Goal: Task Accomplishment & Management: Use online tool/utility

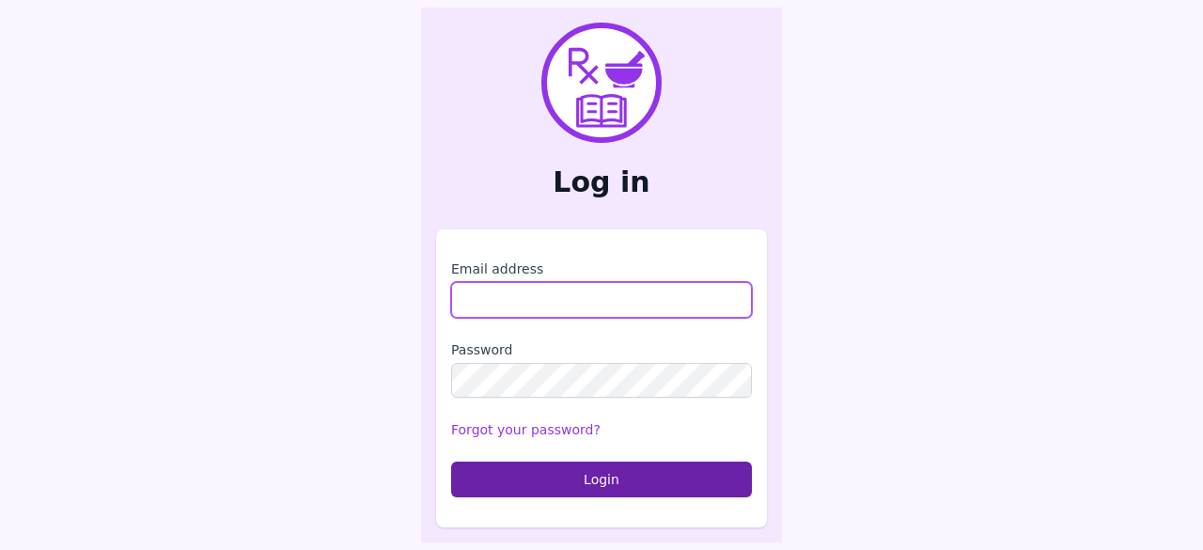
type input "**********"
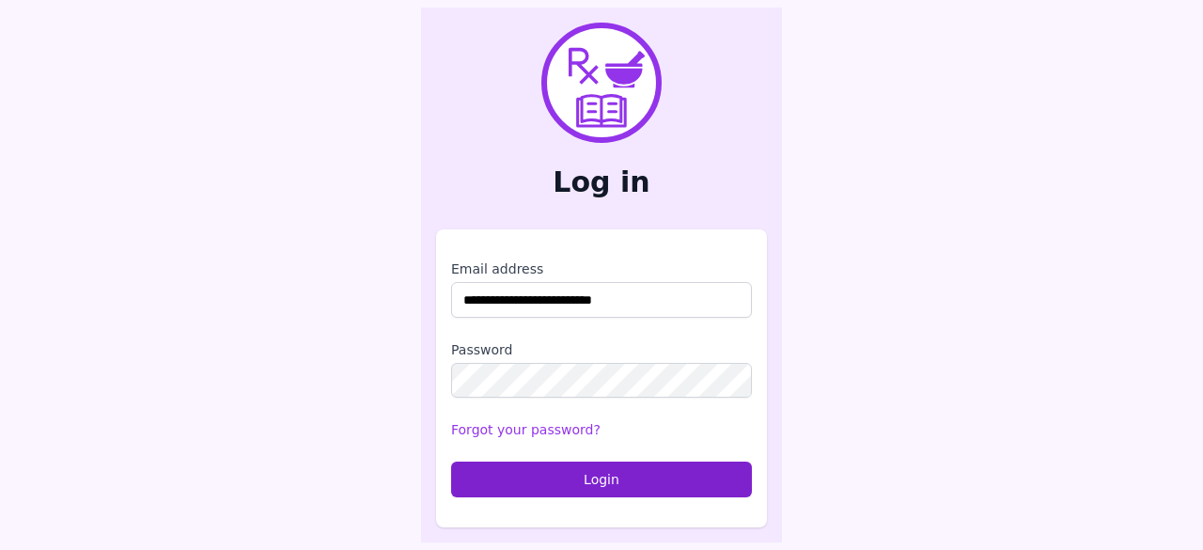
drag, startPoint x: 523, startPoint y: 500, endPoint x: 495, endPoint y: 491, distance: 29.7
click at [495, 491] on div "**********" at bounding box center [601, 378] width 331 height 298
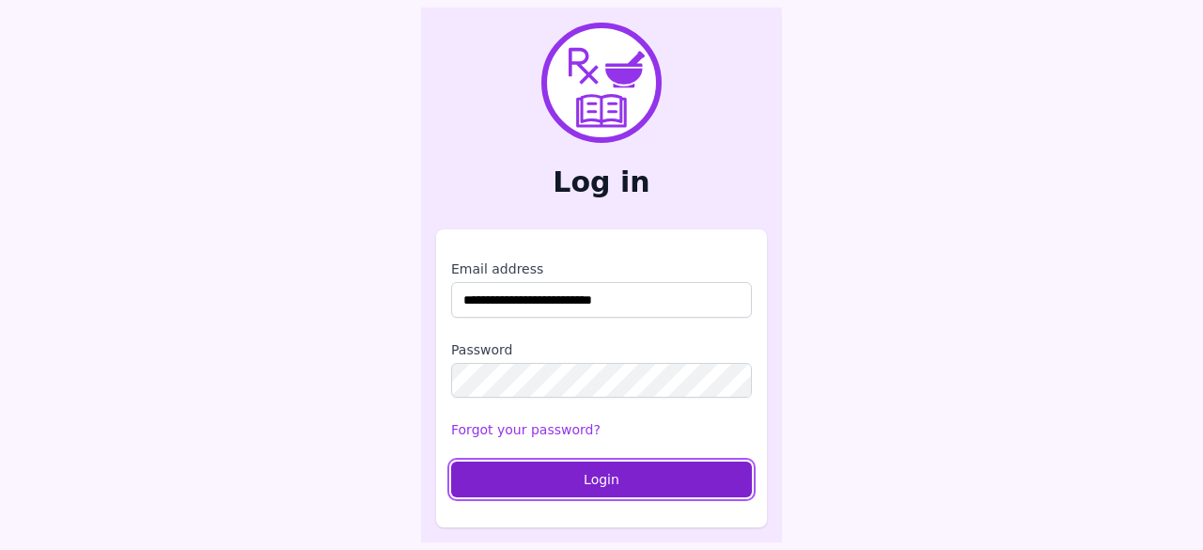
click at [495, 491] on button "Login" at bounding box center [601, 480] width 301 height 36
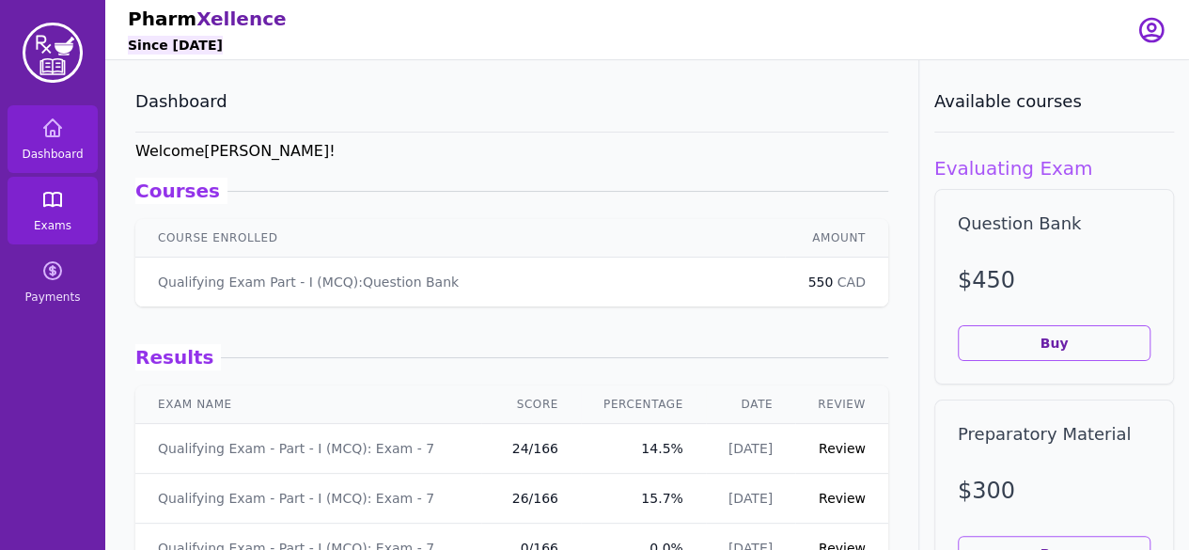
click at [59, 228] on span "Exams" at bounding box center [53, 225] width 38 height 15
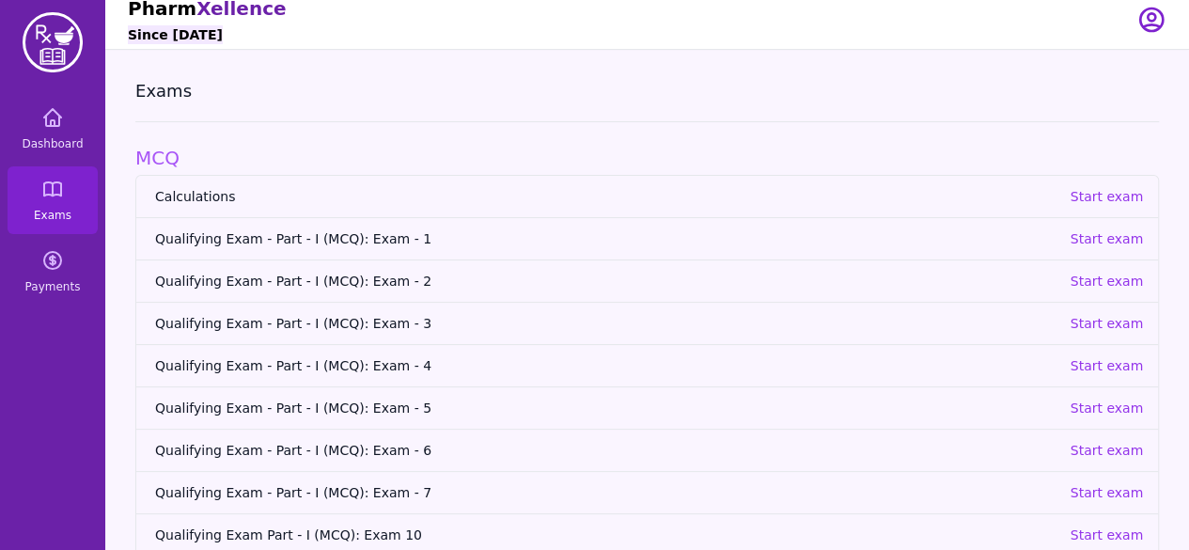
scroll to position [4, 0]
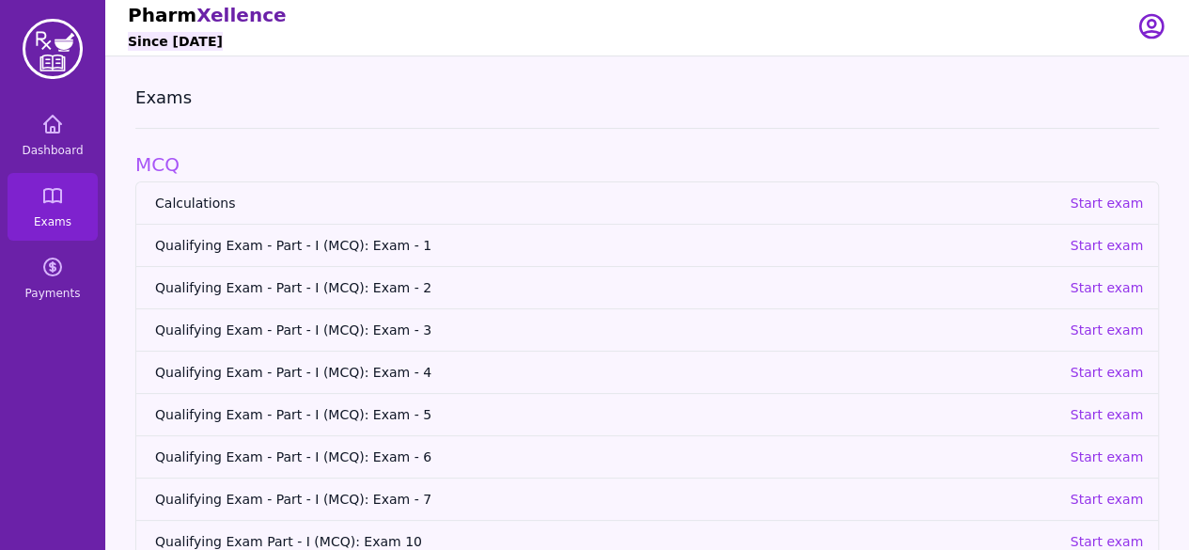
click at [239, 370] on span "Qualifying Exam - Part - I (MCQ): Exam - 4" at bounding box center [605, 372] width 900 height 19
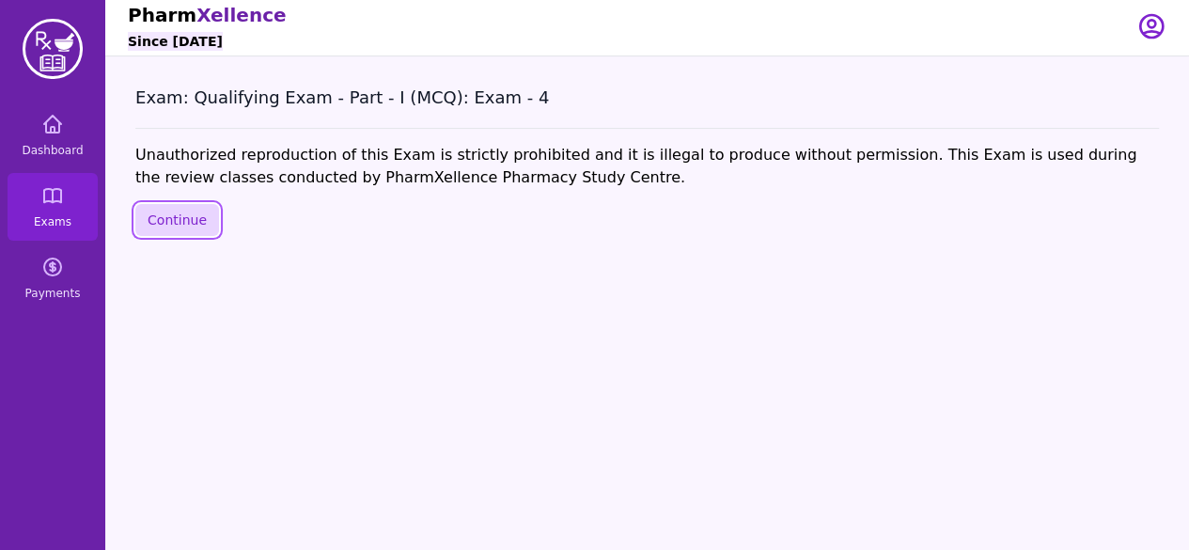
click at [143, 227] on button "Continue" at bounding box center [177, 220] width 84 height 32
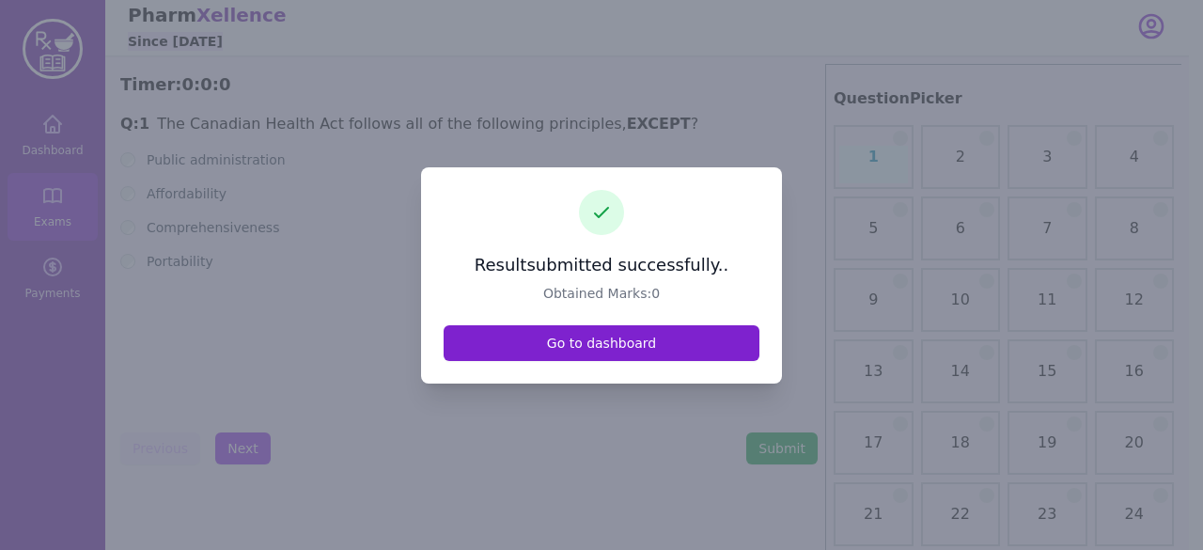
click at [632, 338] on link "Go to dashboard" at bounding box center [602, 343] width 316 height 36
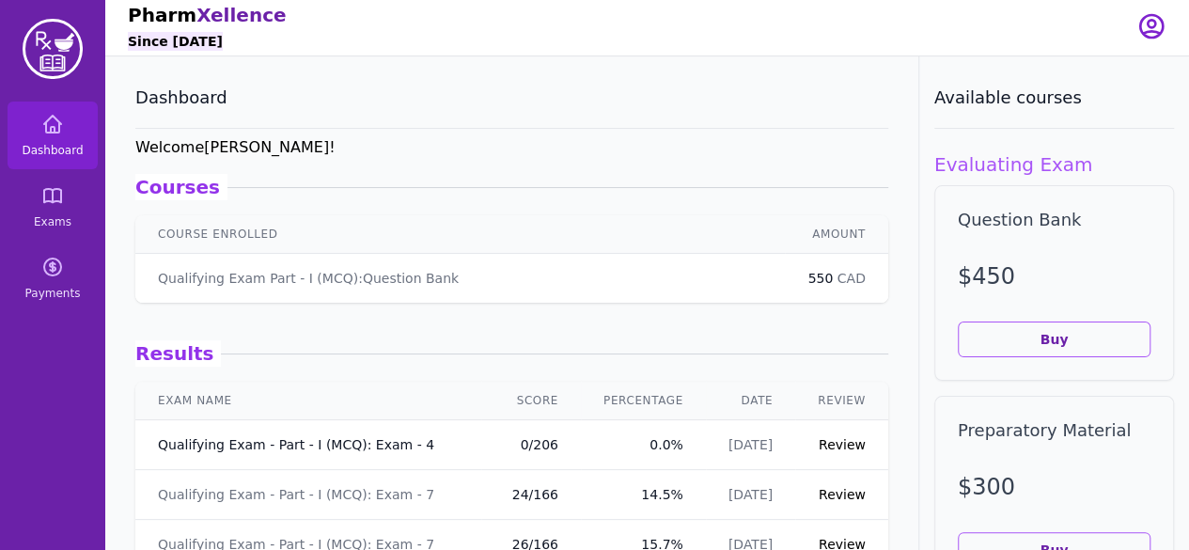
click at [240, 438] on link "Qualifying Exam - Part - I (MCQ): Exam - 4" at bounding box center [296, 444] width 276 height 19
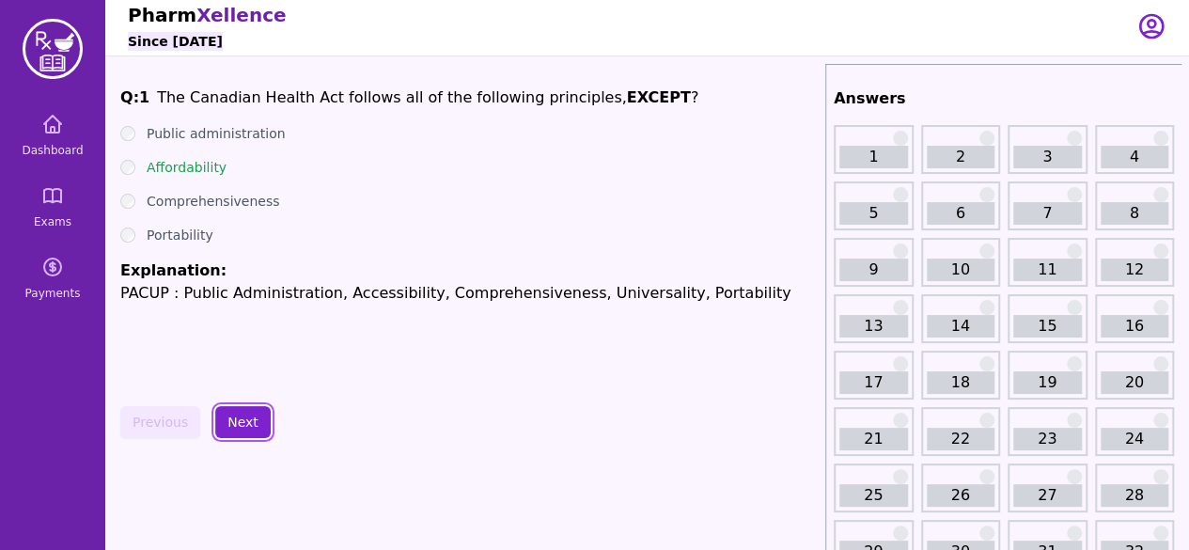
click at [231, 422] on button "Next" at bounding box center [242, 422] width 55 height 32
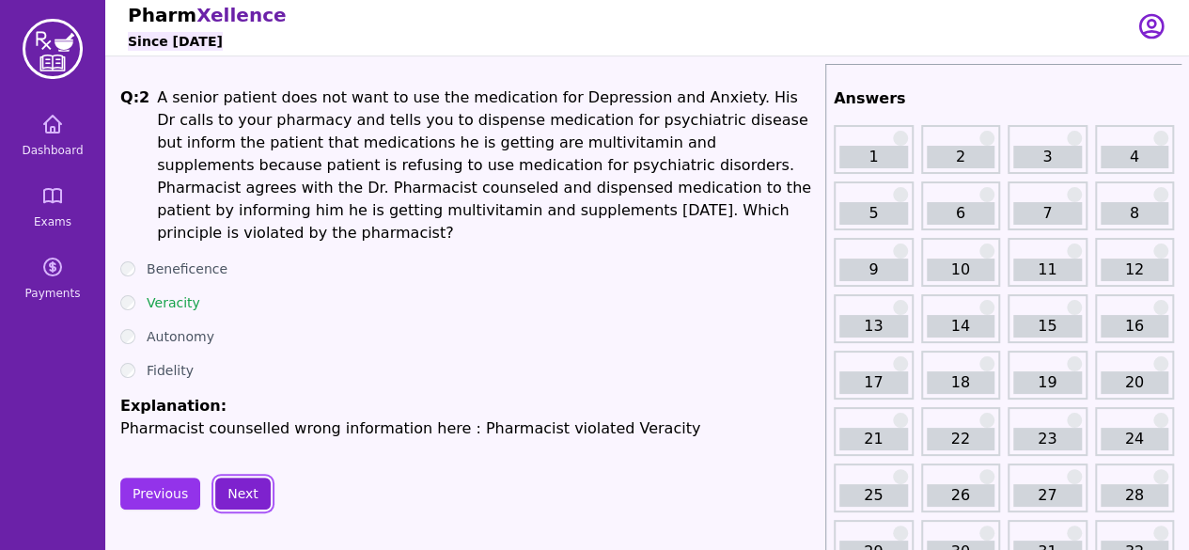
click at [225, 478] on button "Next" at bounding box center [242, 494] width 55 height 32
